Goal: Task Accomplishment & Management: Use online tool/utility

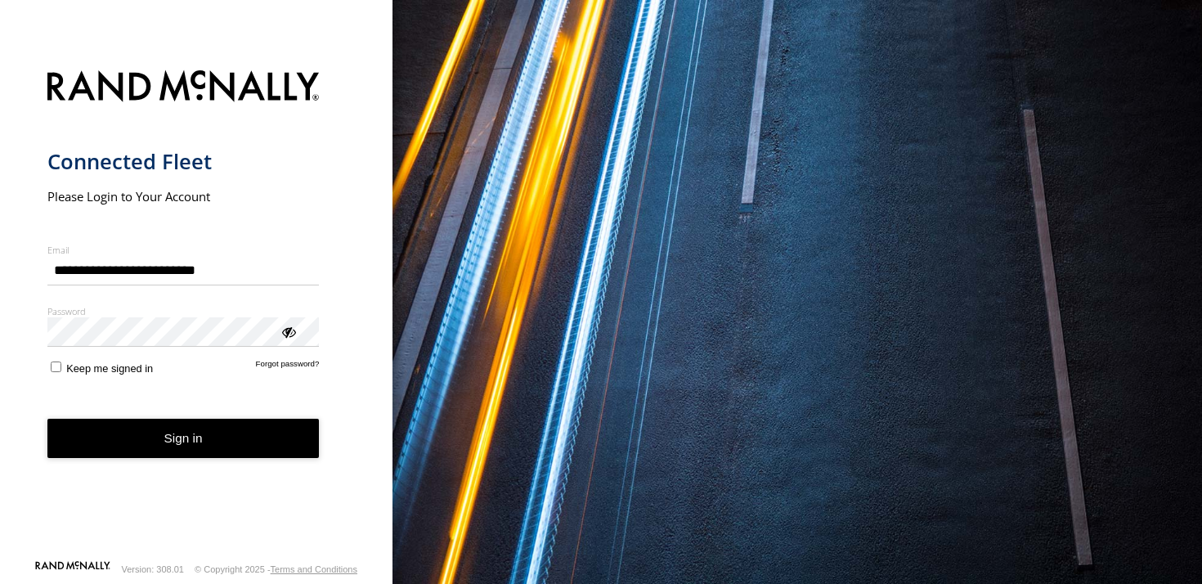
click at [270, 435] on button "Sign in" at bounding box center [183, 439] width 272 height 40
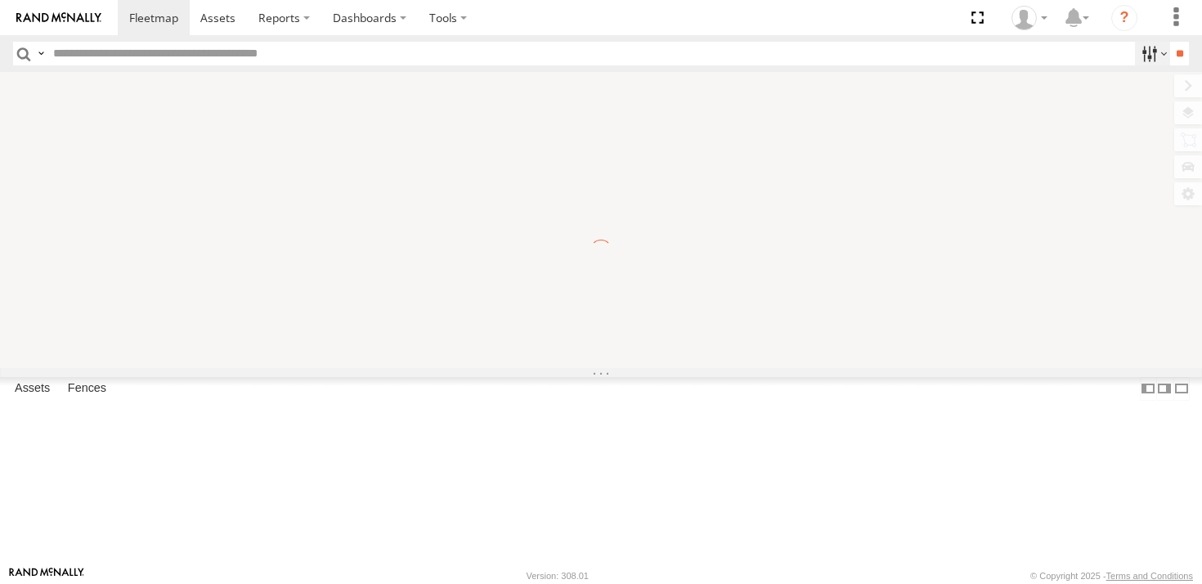
click at [1138, 54] on label at bounding box center [1152, 54] width 35 height 24
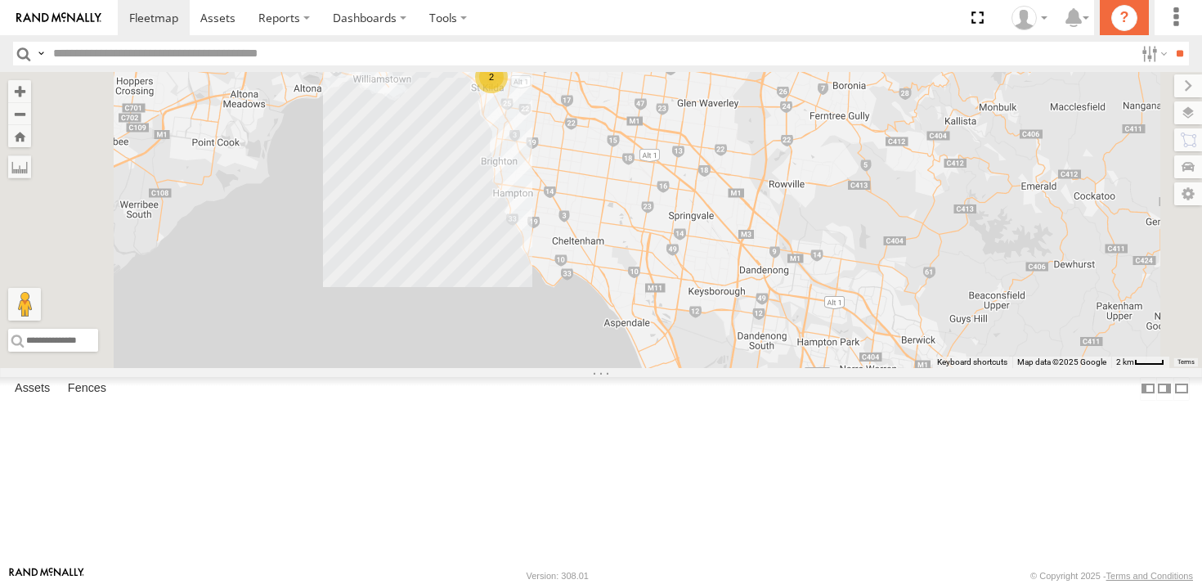
click at [1128, 20] on icon "?" at bounding box center [1124, 18] width 26 height 26
click at [1135, 48] on label at bounding box center [1152, 54] width 35 height 24
click at [1142, 58] on label at bounding box center [1152, 54] width 35 height 24
click at [1138, 56] on label at bounding box center [1152, 54] width 35 height 24
click at [1142, 55] on label at bounding box center [1152, 54] width 35 height 24
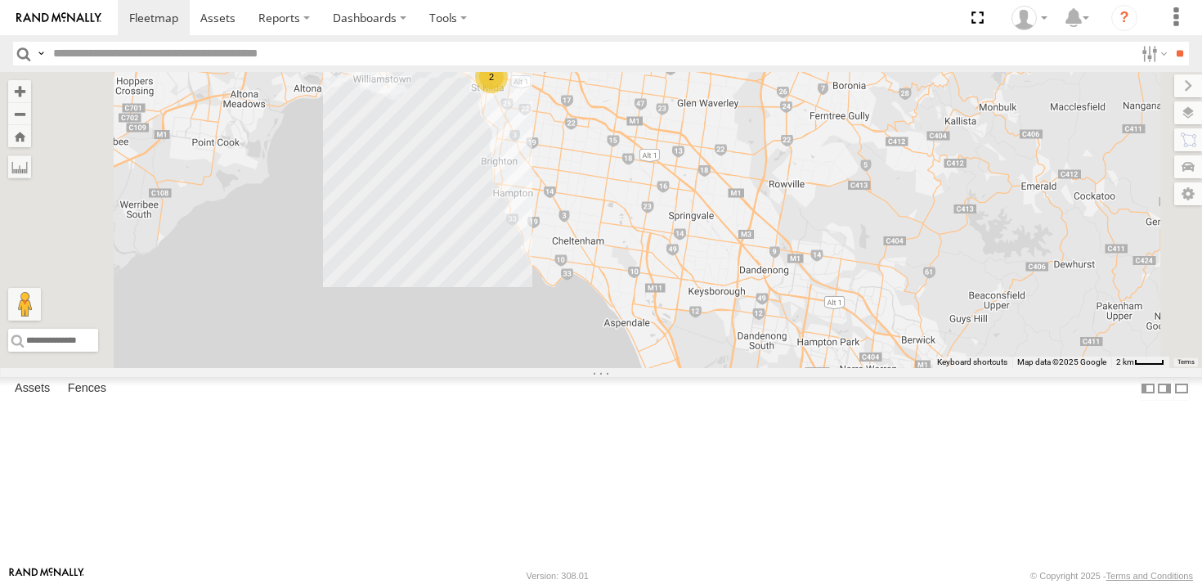
click at [736, 48] on input "text" at bounding box center [591, 54] width 1088 height 24
click at [1135, 56] on label at bounding box center [1152, 54] width 35 height 24
click at [0, 0] on span "Cookes Food" at bounding box center [0, 0] width 0 height 0
click at [0, 0] on span "All Assets" at bounding box center [0, 0] width 0 height 0
click at [1135, 65] on div at bounding box center [1135, 54] width 0 height 24
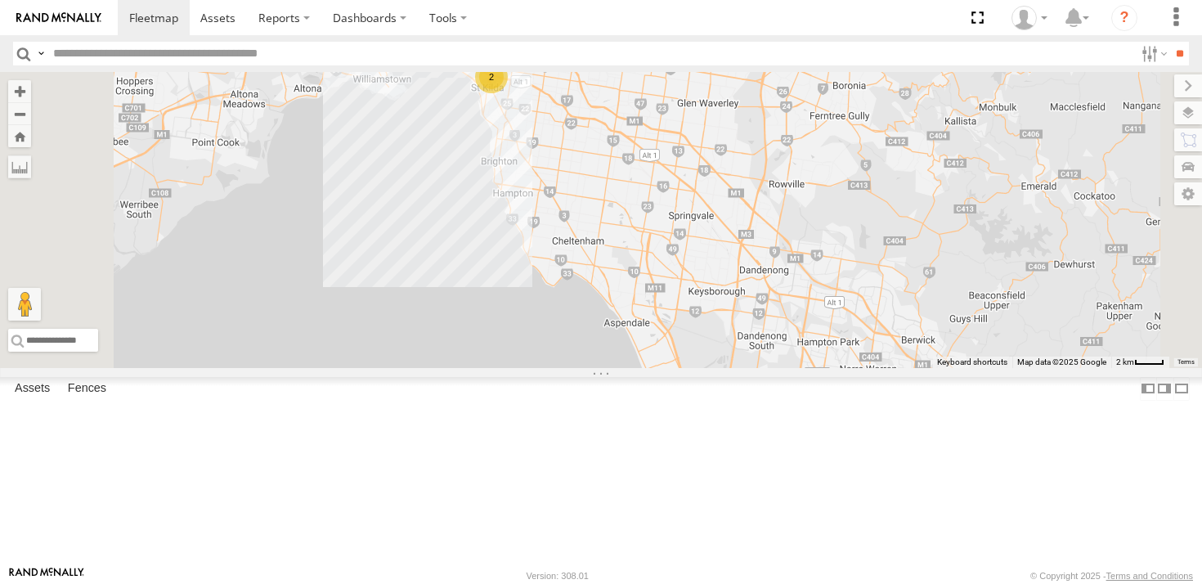
click at [1135, 65] on div "Moving Stationary" at bounding box center [1135, 54] width 0 height 24
click at [1177, 53] on input "**" at bounding box center [1179, 54] width 19 height 24
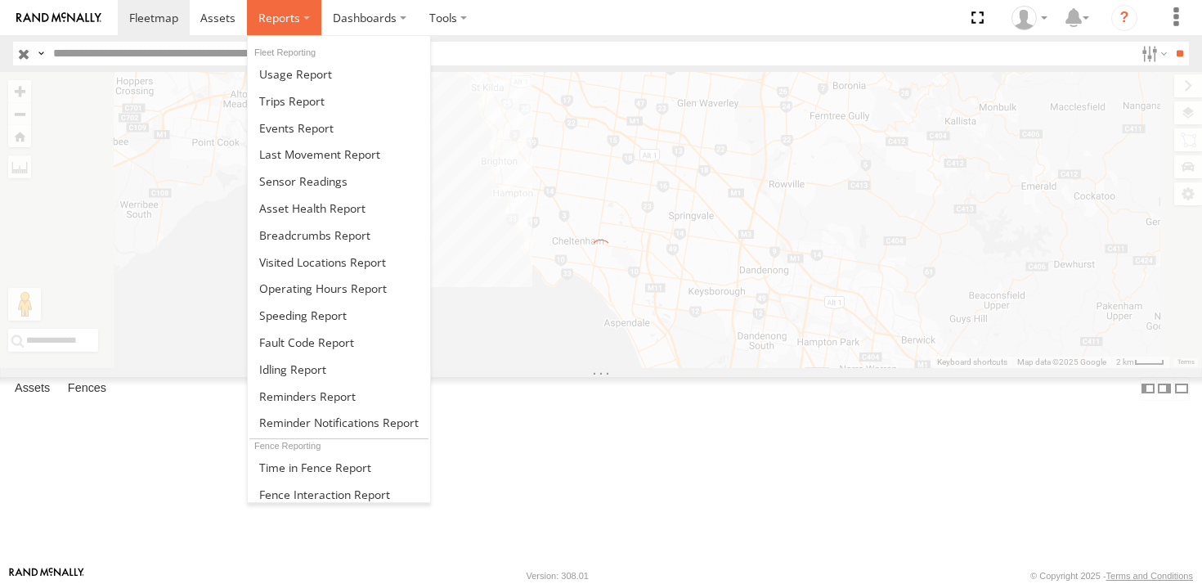
click at [259, 12] on span at bounding box center [279, 18] width 42 height 16
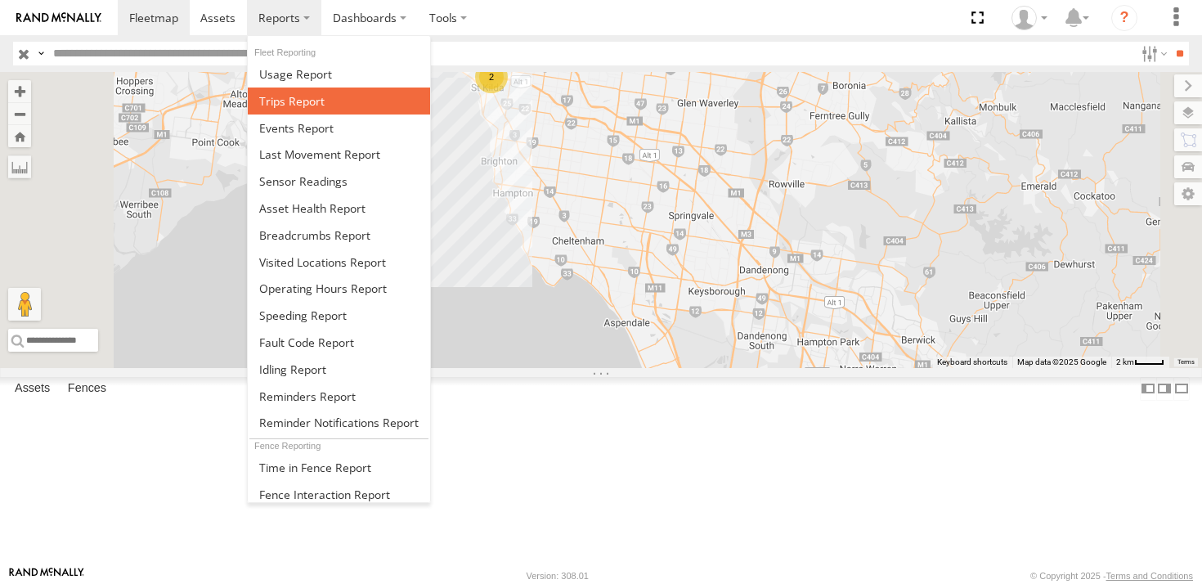
click at [310, 100] on span at bounding box center [291, 101] width 65 height 16
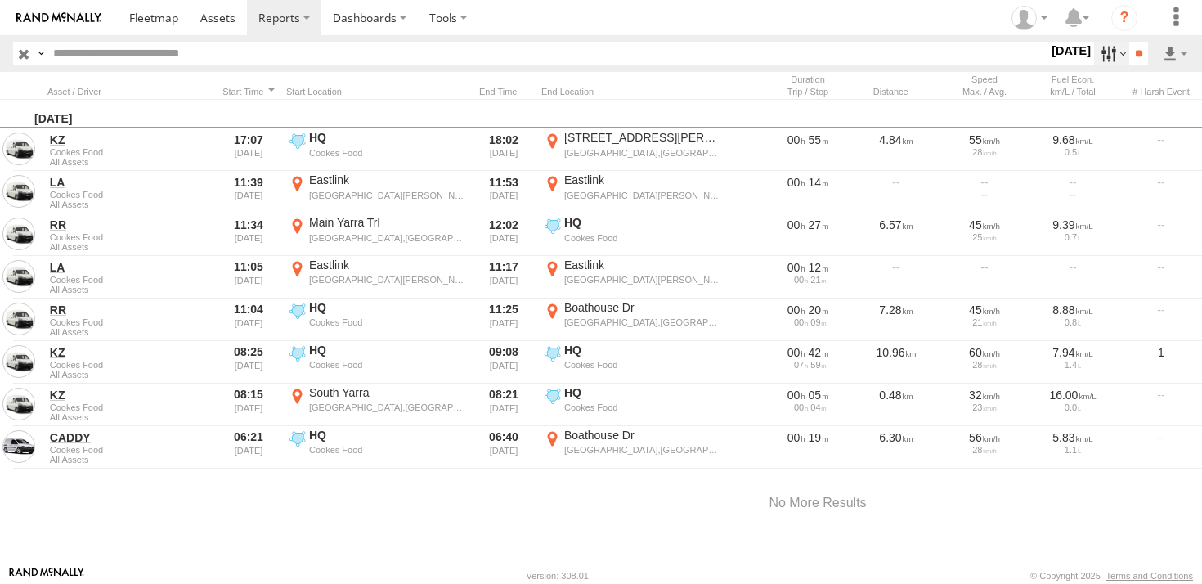
click at [1105, 44] on label at bounding box center [1111, 54] width 35 height 24
click at [0, 0] on label at bounding box center [0, 0] width 0 height 0
click at [1138, 56] on input "**" at bounding box center [1138, 54] width 19 height 24
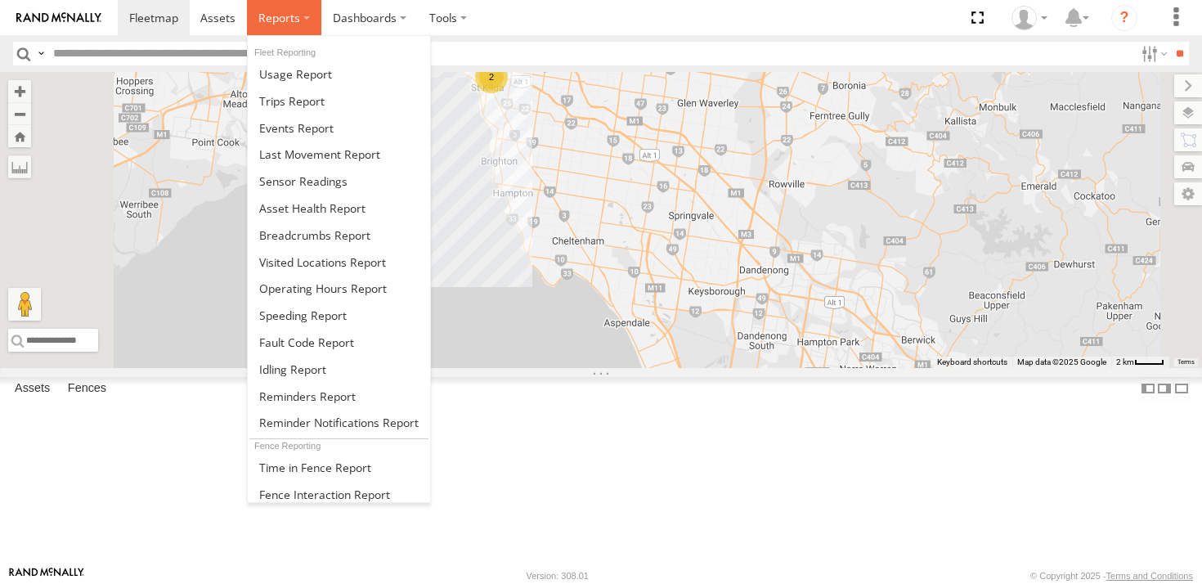
click at [271, 29] on label at bounding box center [284, 17] width 74 height 35
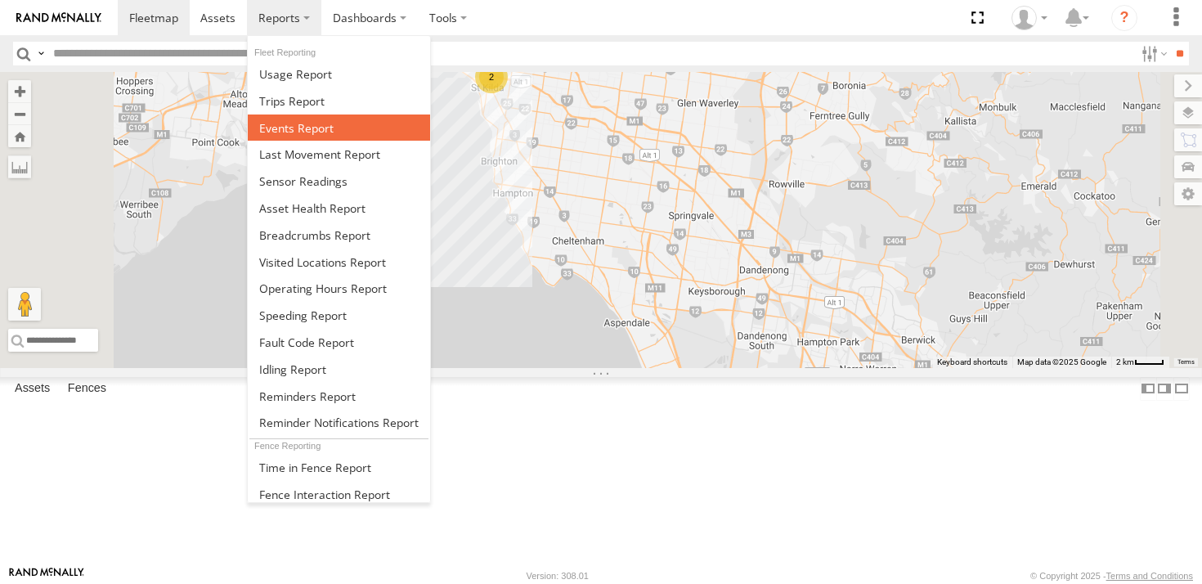
click at [332, 115] on link at bounding box center [339, 127] width 182 height 27
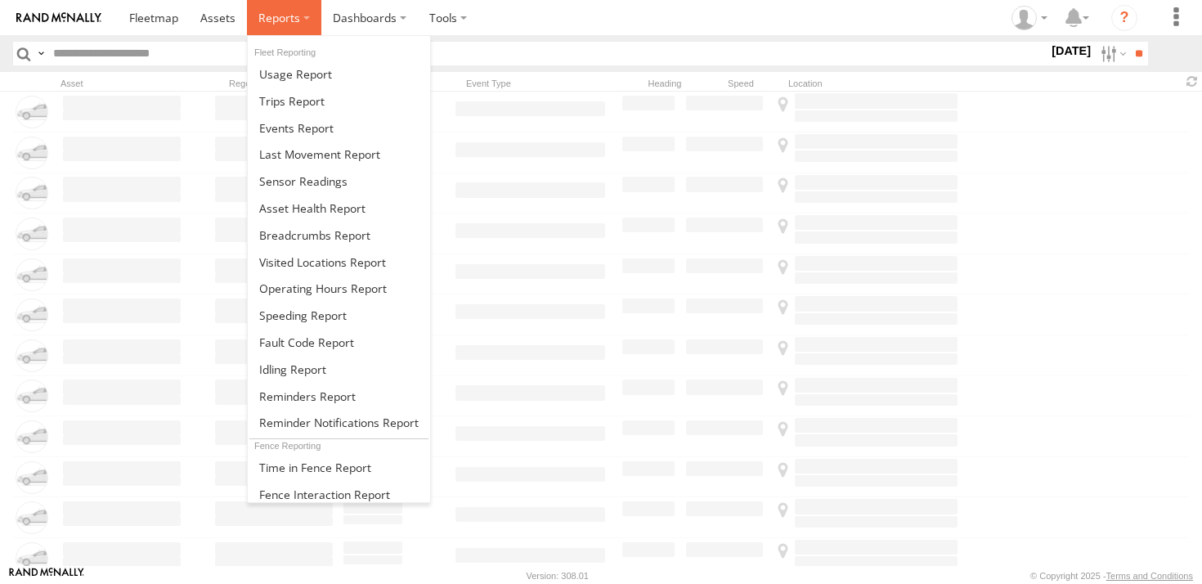
click at [316, 23] on label at bounding box center [284, 17] width 74 height 35
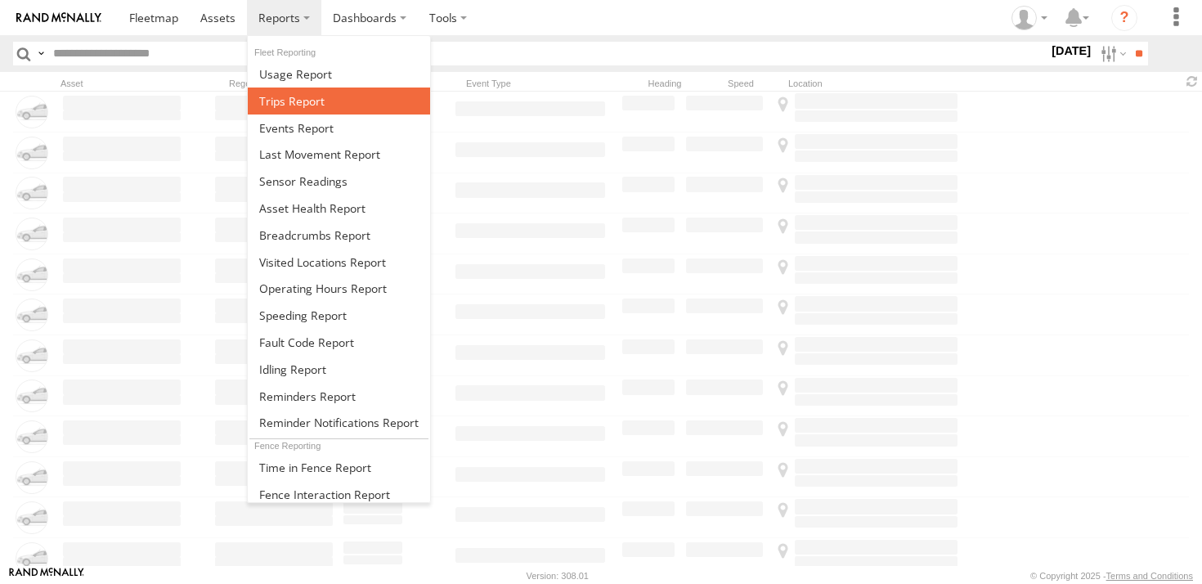
click at [321, 96] on span at bounding box center [291, 101] width 65 height 16
